Goal: Task Accomplishment & Management: Manage account settings

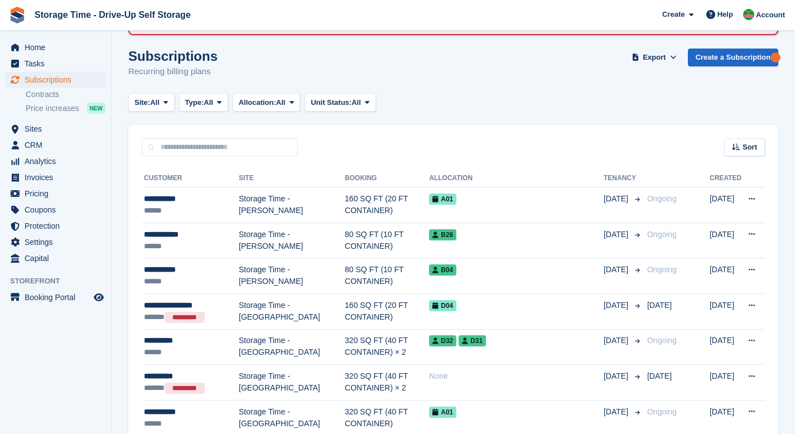
scroll to position [78, 0]
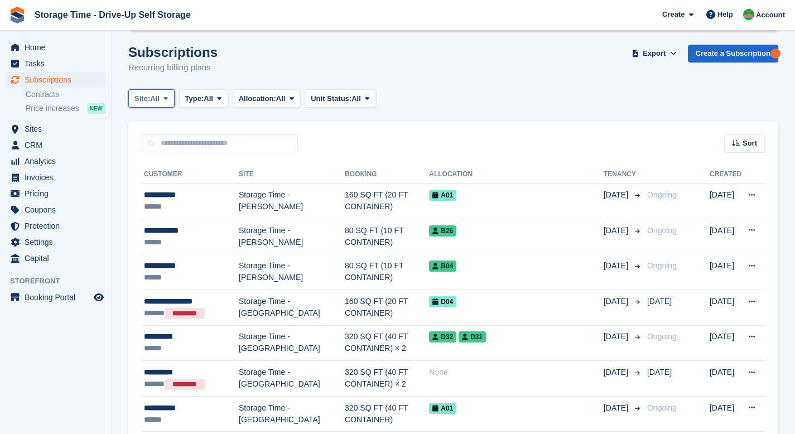
click at [168, 102] on span at bounding box center [165, 98] width 9 height 9
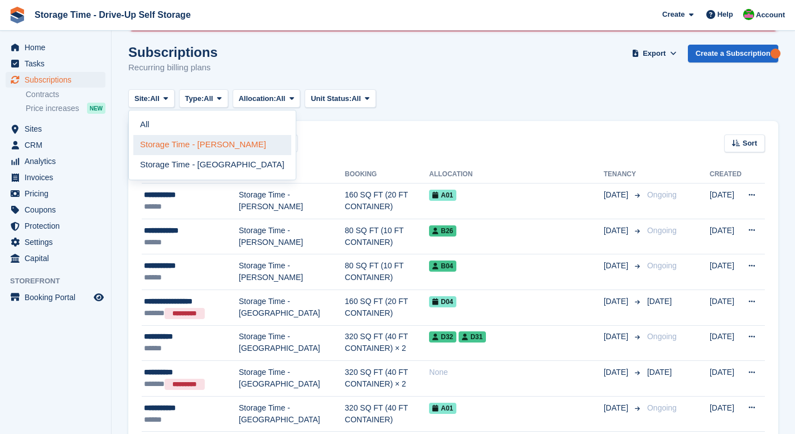
click at [180, 152] on link "Storage Time - [PERSON_NAME]" at bounding box center [212, 145] width 158 height 20
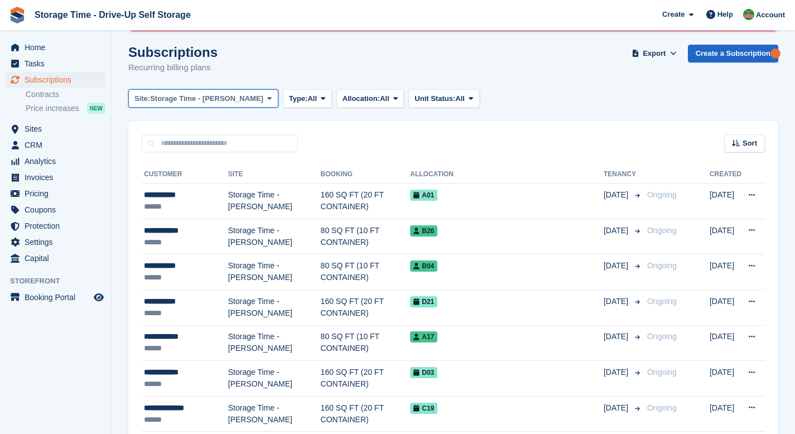
click at [228, 100] on span "Storage Time - [PERSON_NAME]" at bounding box center [206, 98] width 113 height 11
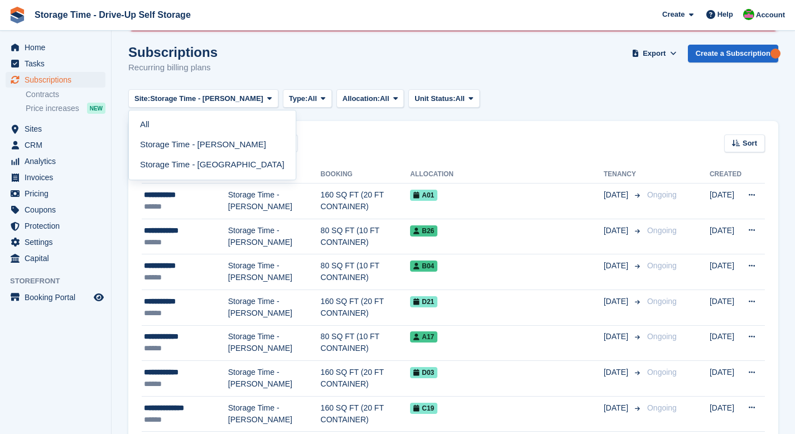
click at [223, 167] on link "Storage Time - [GEOGRAPHIC_DATA]" at bounding box center [212, 165] width 158 height 20
